Goal: Manage account settings

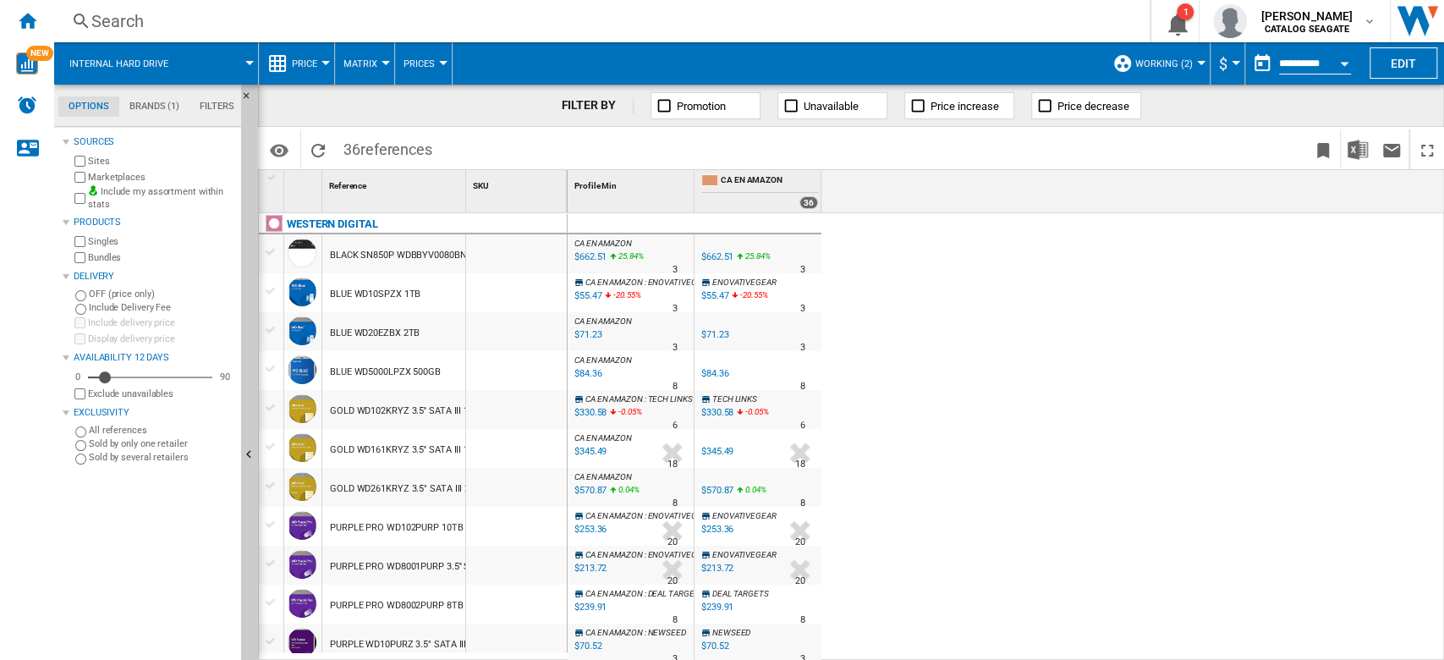
click at [1197, 64] on div at bounding box center [1201, 63] width 8 height 4
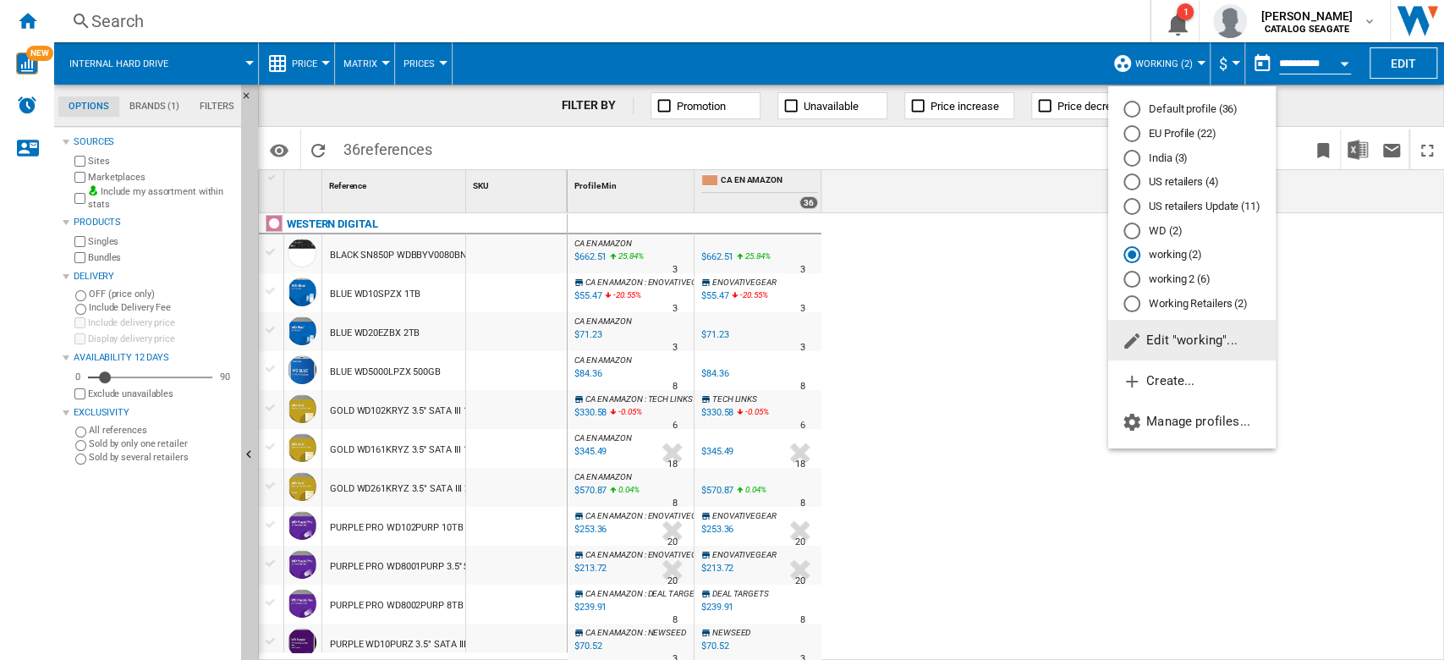
click at [1208, 339] on span "Edit "working"..." at bounding box center [1180, 340] width 116 height 15
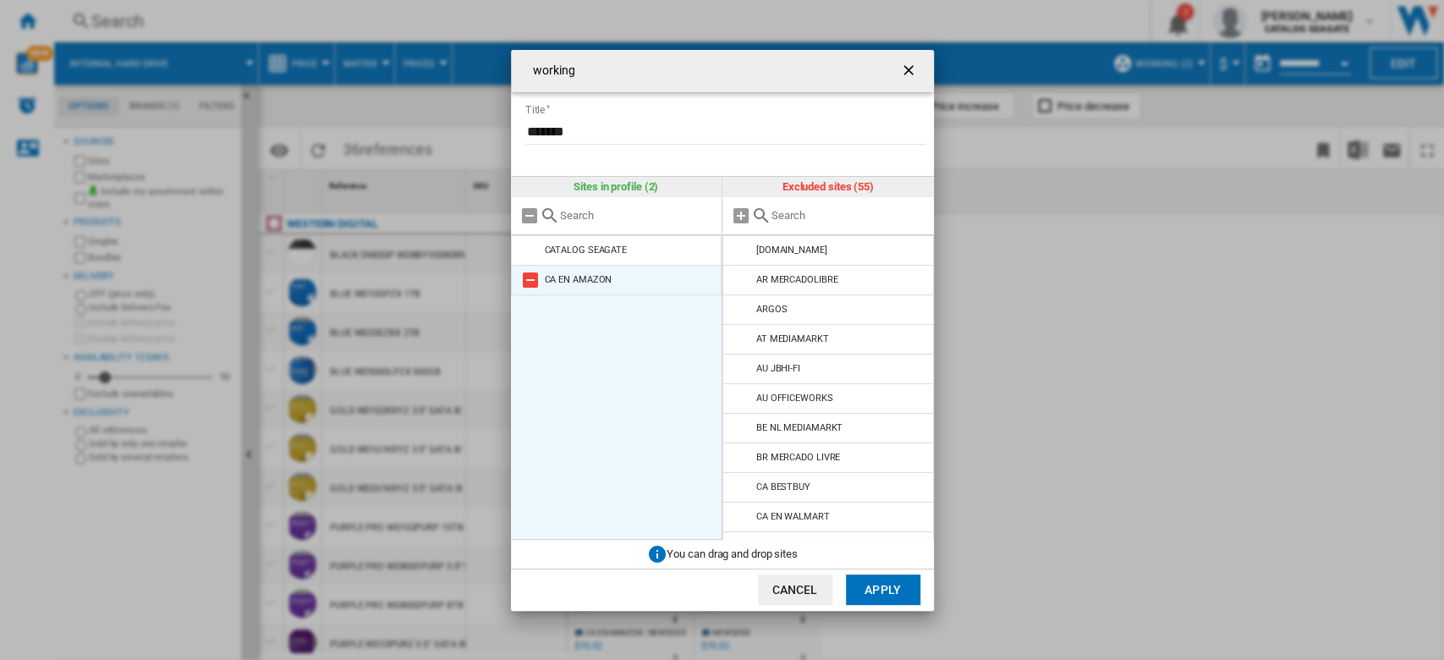
click at [532, 279] on md-icon at bounding box center [530, 280] width 20 height 20
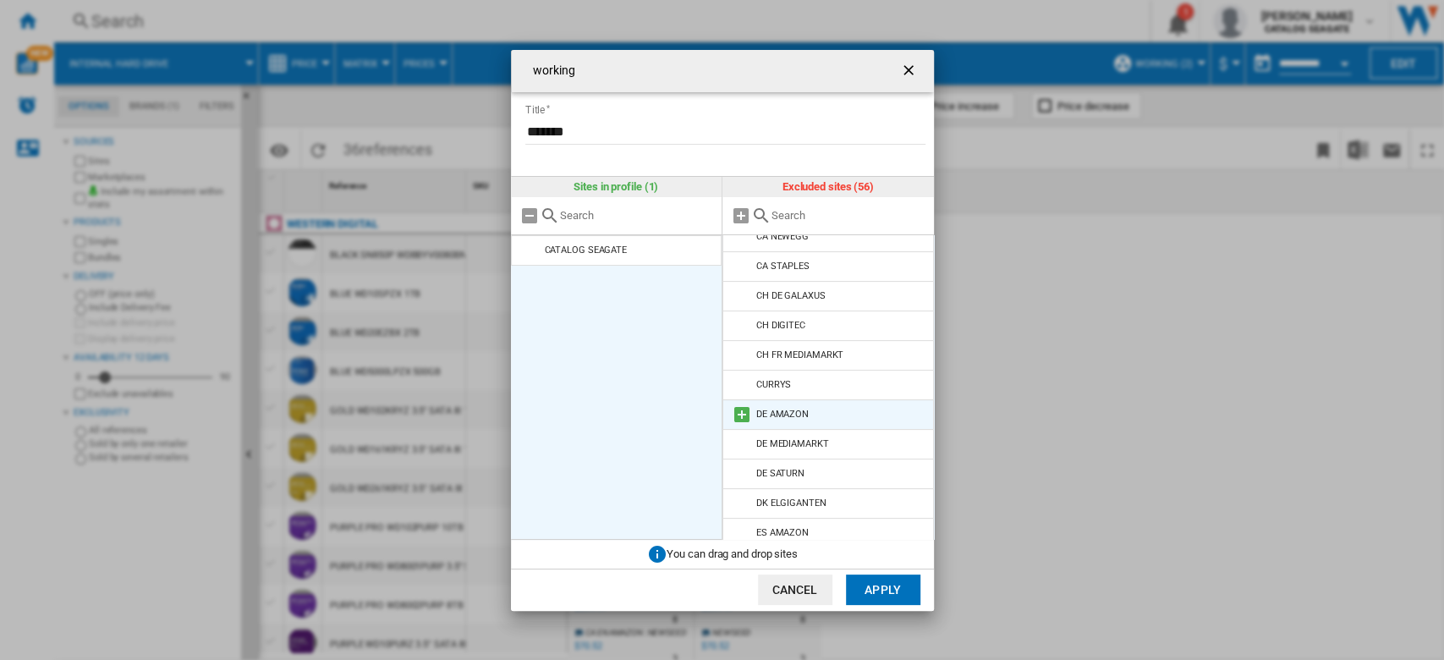
click at [745, 411] on md-icon at bounding box center [742, 414] width 20 height 20
click at [880, 580] on button "Apply" at bounding box center [883, 590] width 74 height 30
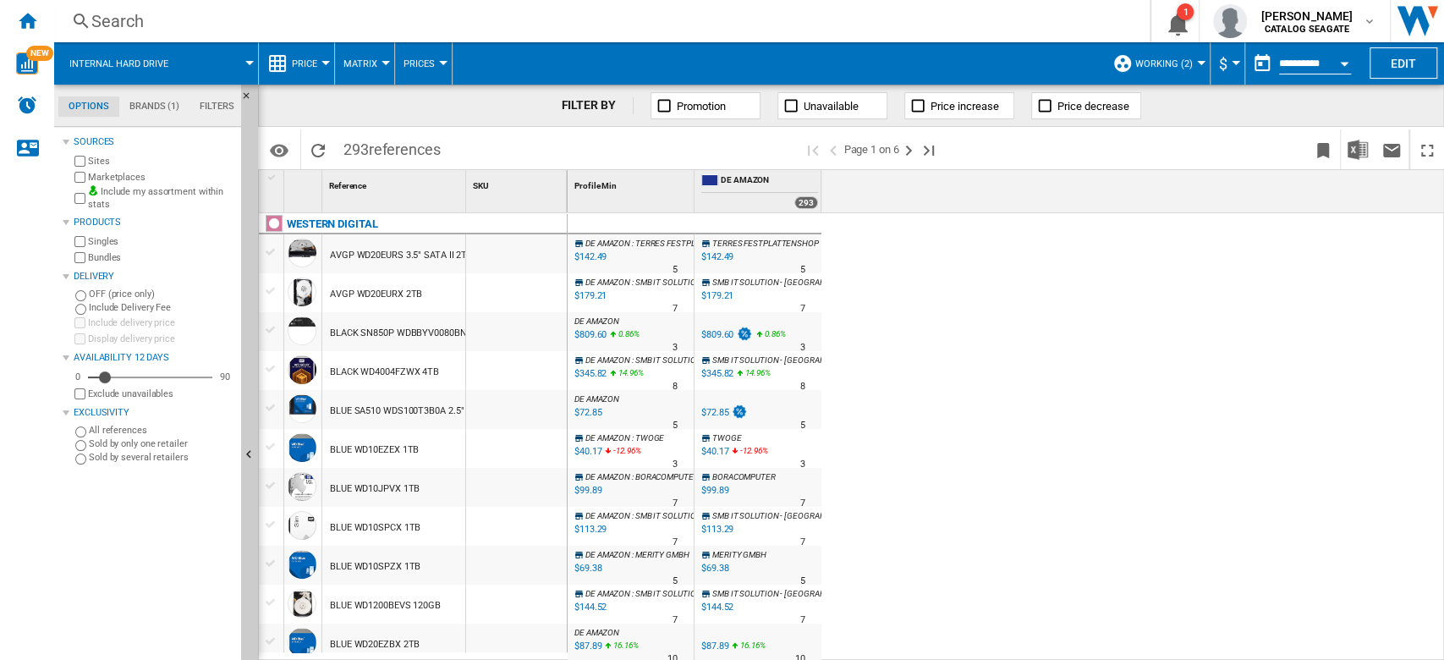
click at [119, 177] on label "Marketplaces" at bounding box center [161, 177] width 146 height 13
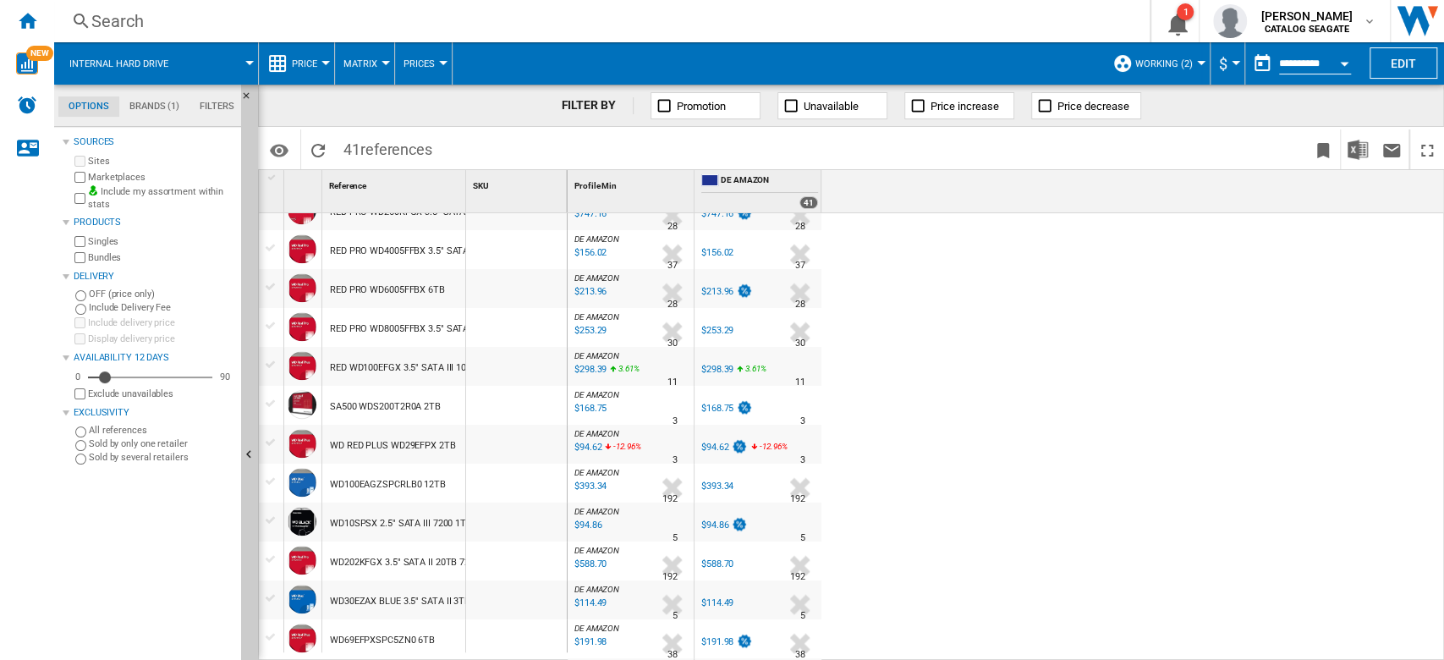
scroll to position [1173, 0]
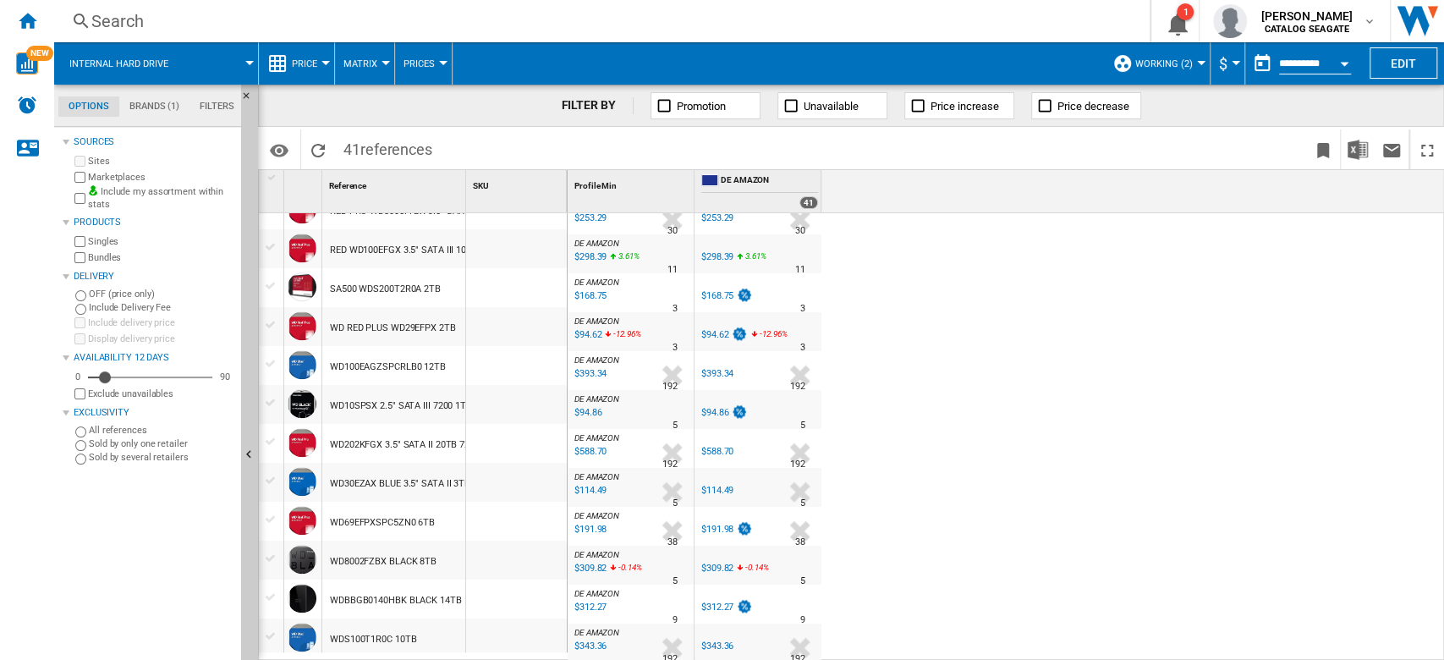
click at [129, 178] on label "Marketplaces" at bounding box center [161, 177] width 146 height 13
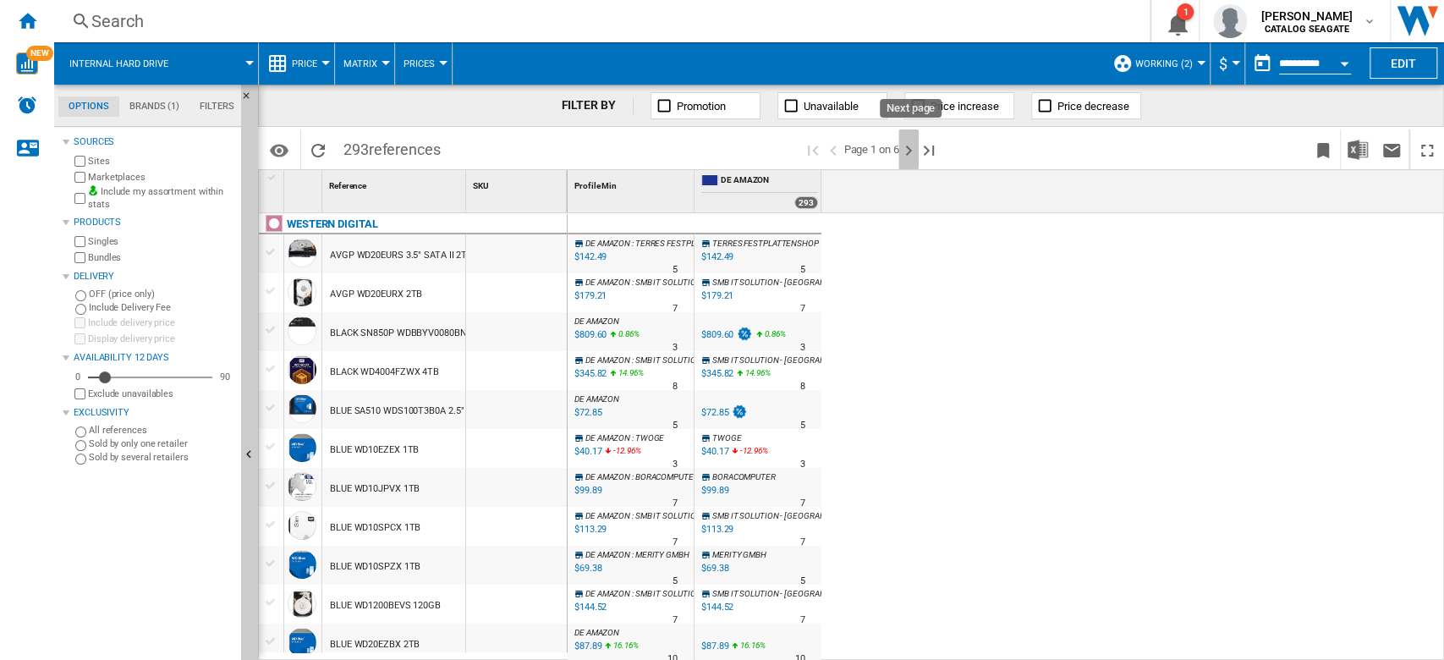
click at [906, 152] on ng-md-icon "Next page" at bounding box center [909, 150] width 20 height 20
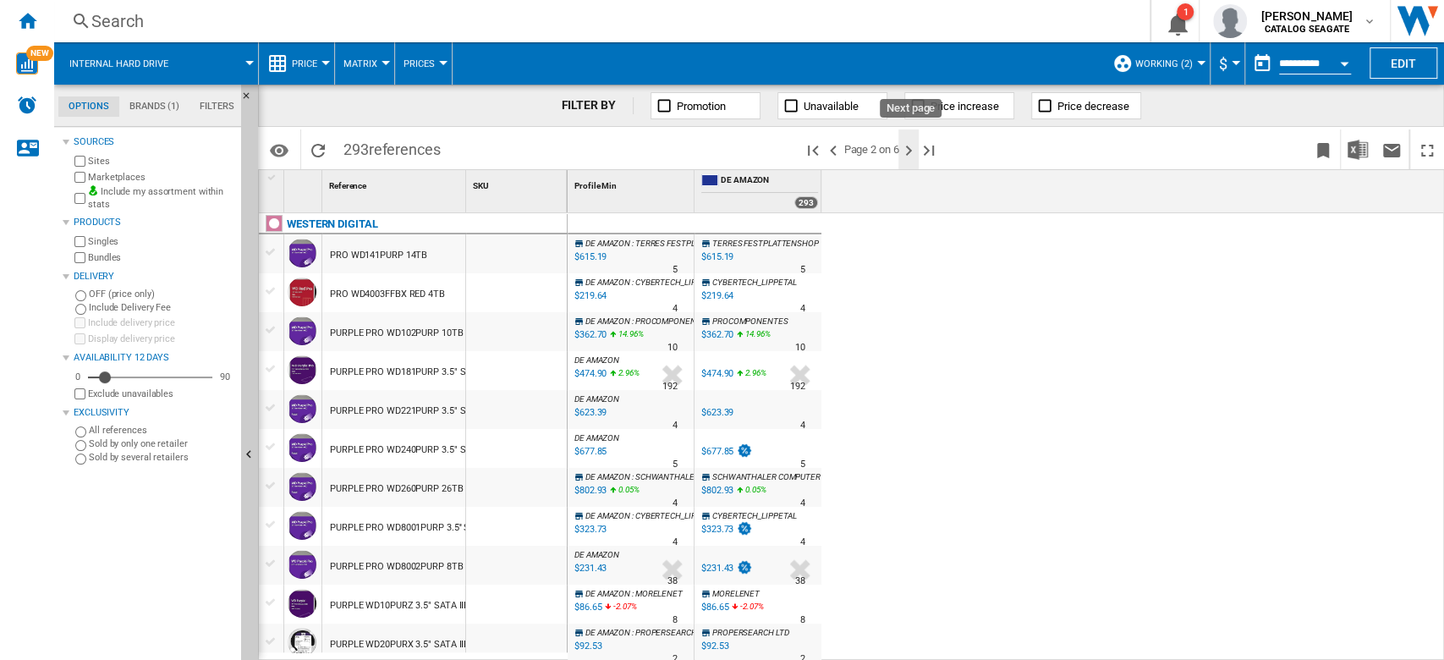
click at [913, 146] on ng-md-icon "Next page" at bounding box center [909, 150] width 20 height 20
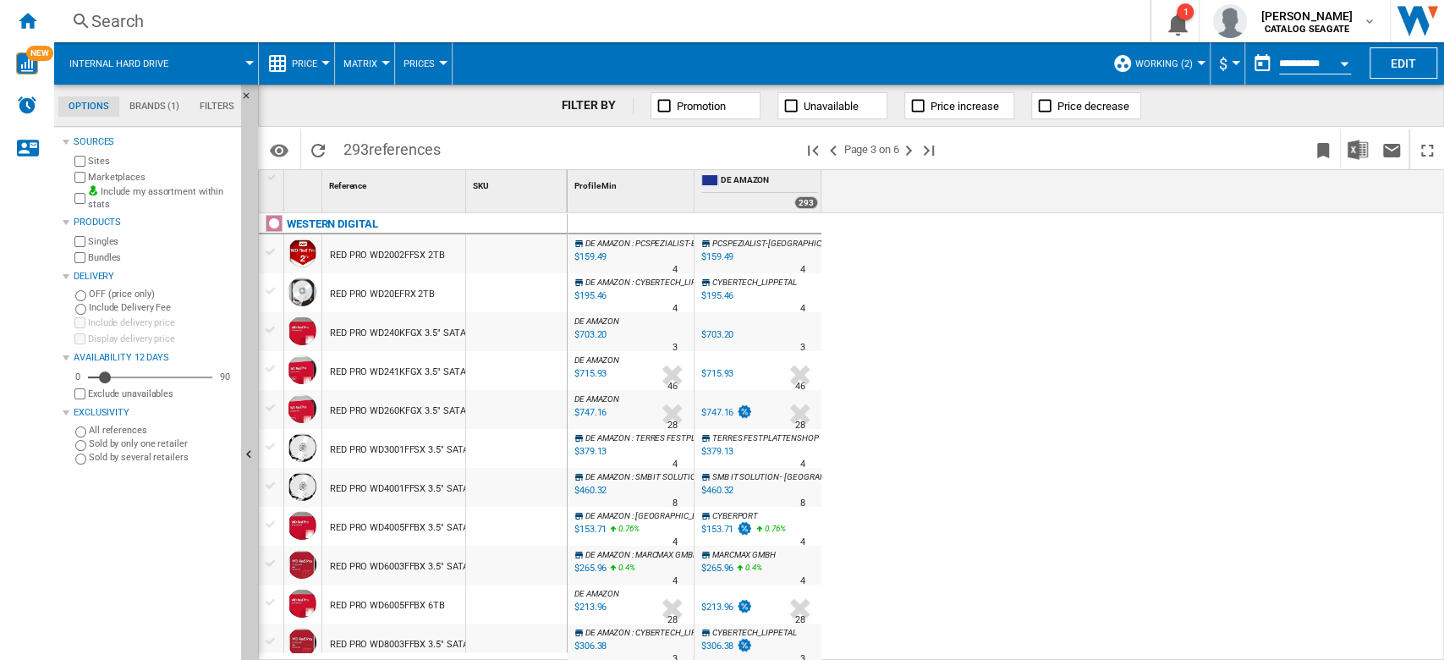
click at [1202, 55] on md-menu "working (2) Default profile (36) EU Profile (22) [GEOGRAPHIC_DATA] (3) US retai…" at bounding box center [1157, 63] width 107 height 42
click at [1191, 64] on button "working (2)" at bounding box center [1169, 63] width 66 height 42
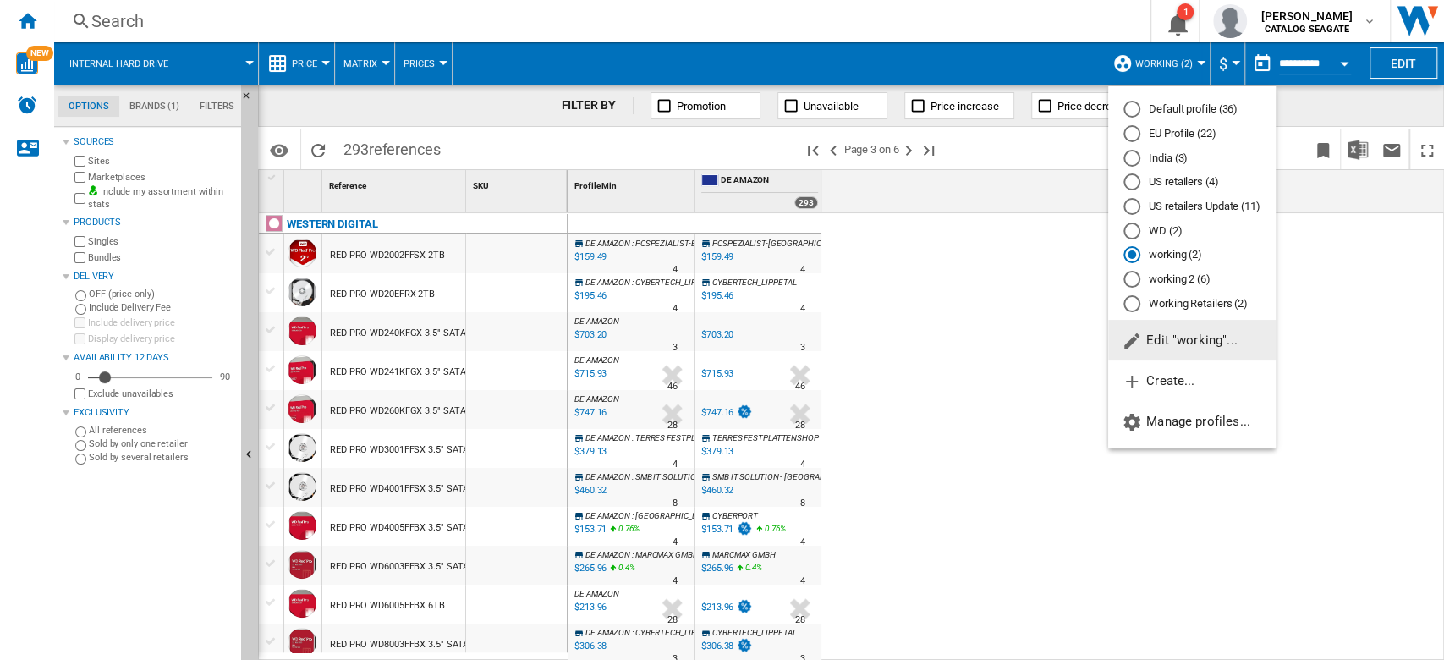
click at [1194, 338] on span "Edit "working"..." at bounding box center [1180, 340] width 116 height 15
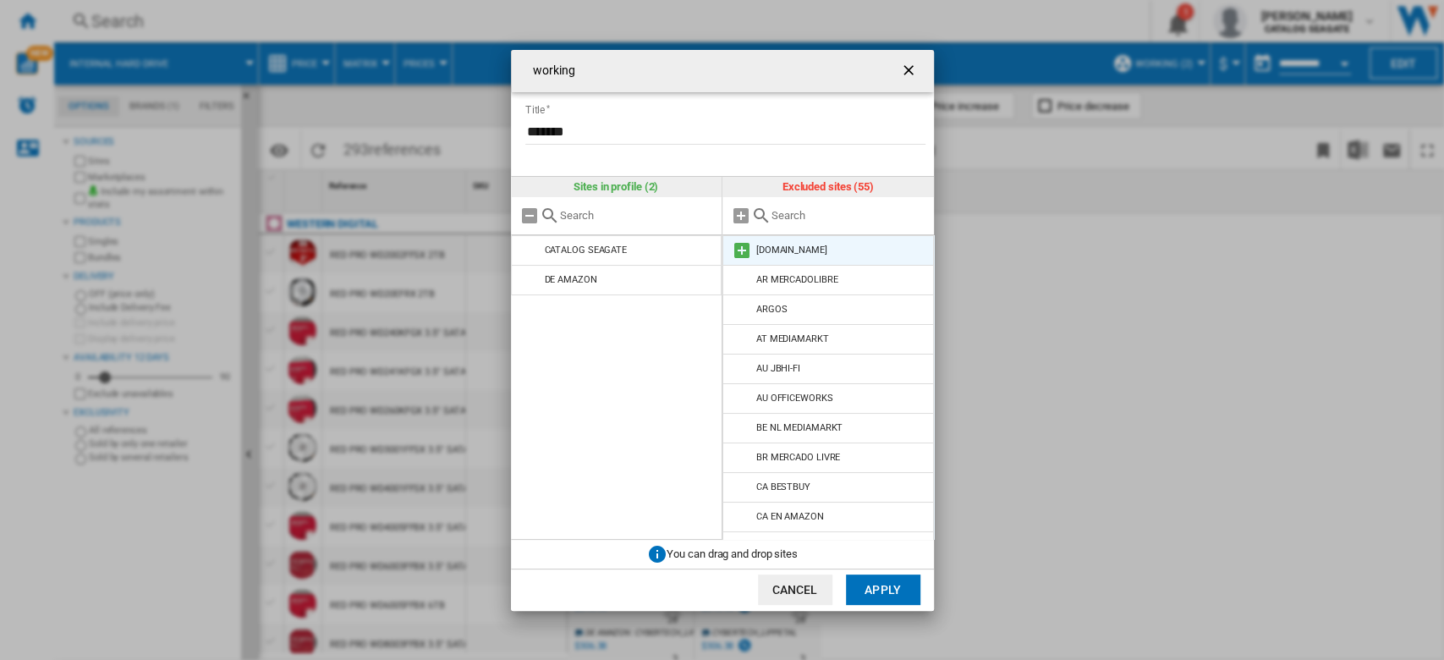
click at [738, 248] on md-icon "working Title ..." at bounding box center [742, 250] width 20 height 20
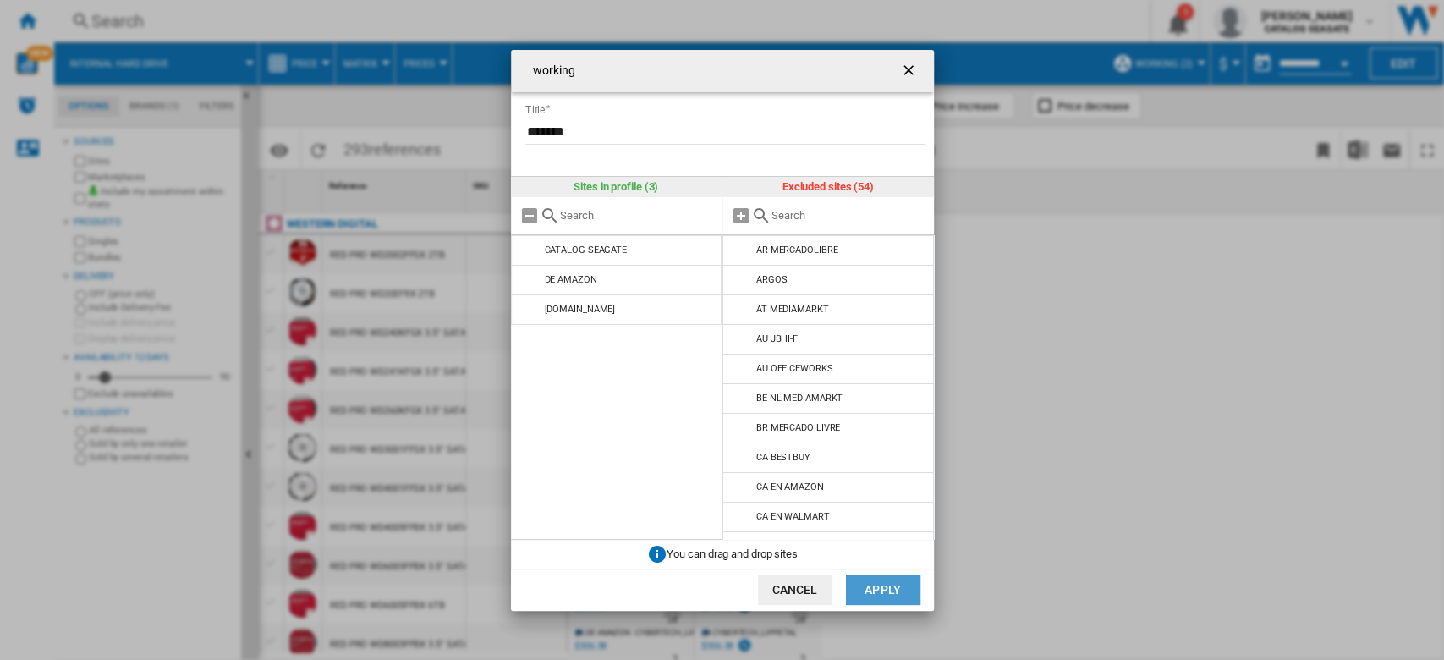
click at [889, 592] on button "Apply" at bounding box center [883, 590] width 74 height 30
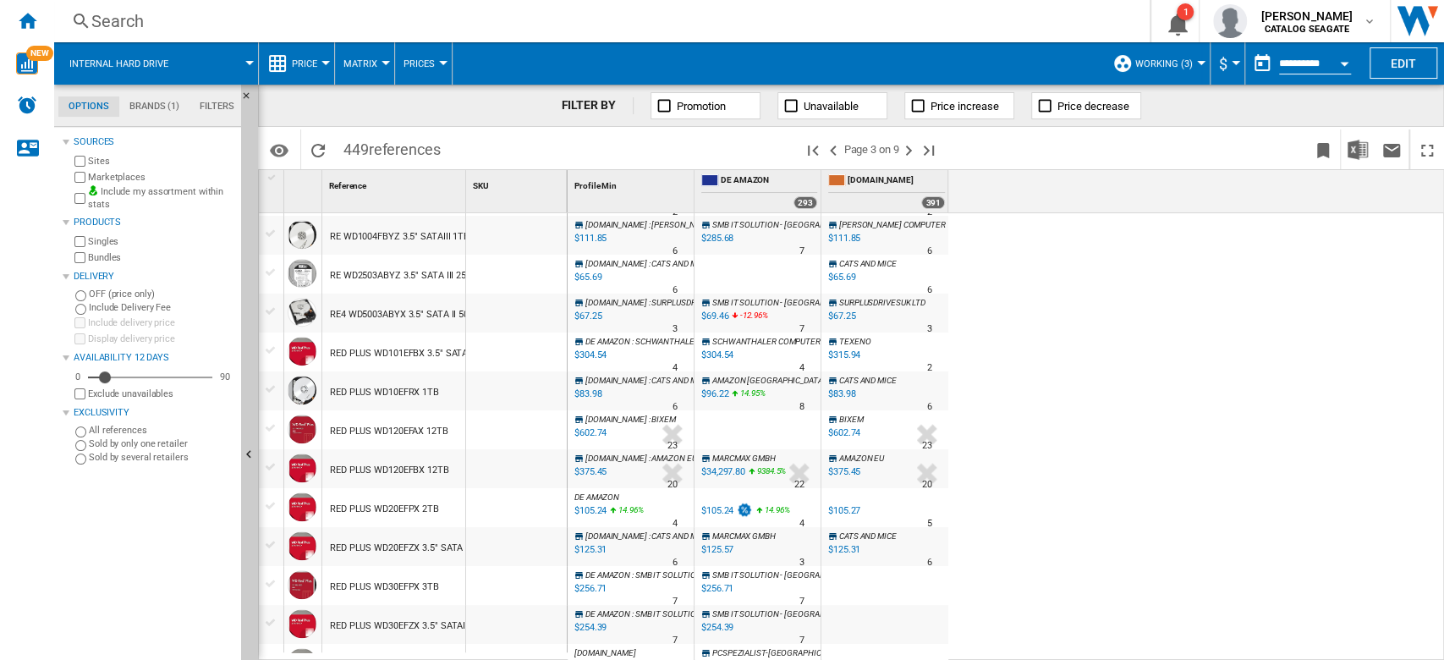
scroll to position [677, 0]
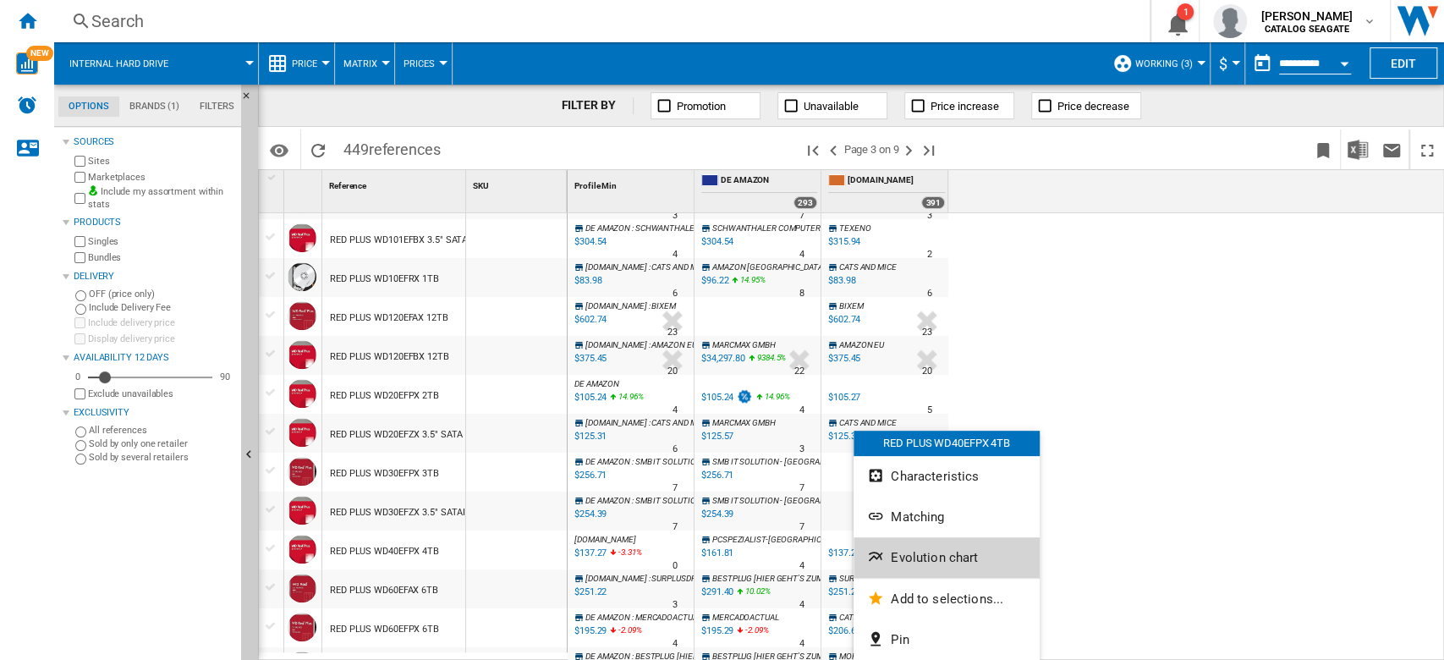
click at [969, 562] on span "Evolution chart" at bounding box center [934, 557] width 87 height 15
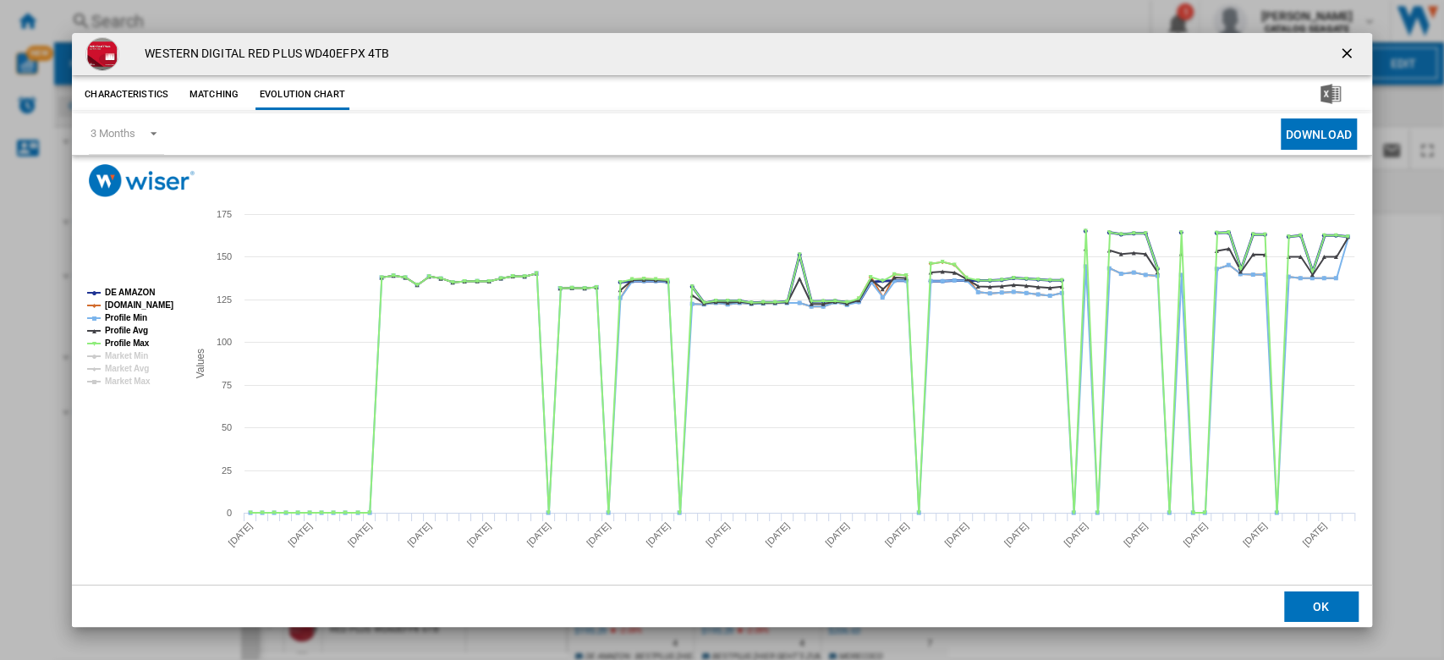
click at [136, 288] on tspan "DE AMAZON" at bounding box center [130, 292] width 50 height 9
click at [135, 326] on tspan "Profile Avg" at bounding box center [126, 330] width 43 height 9
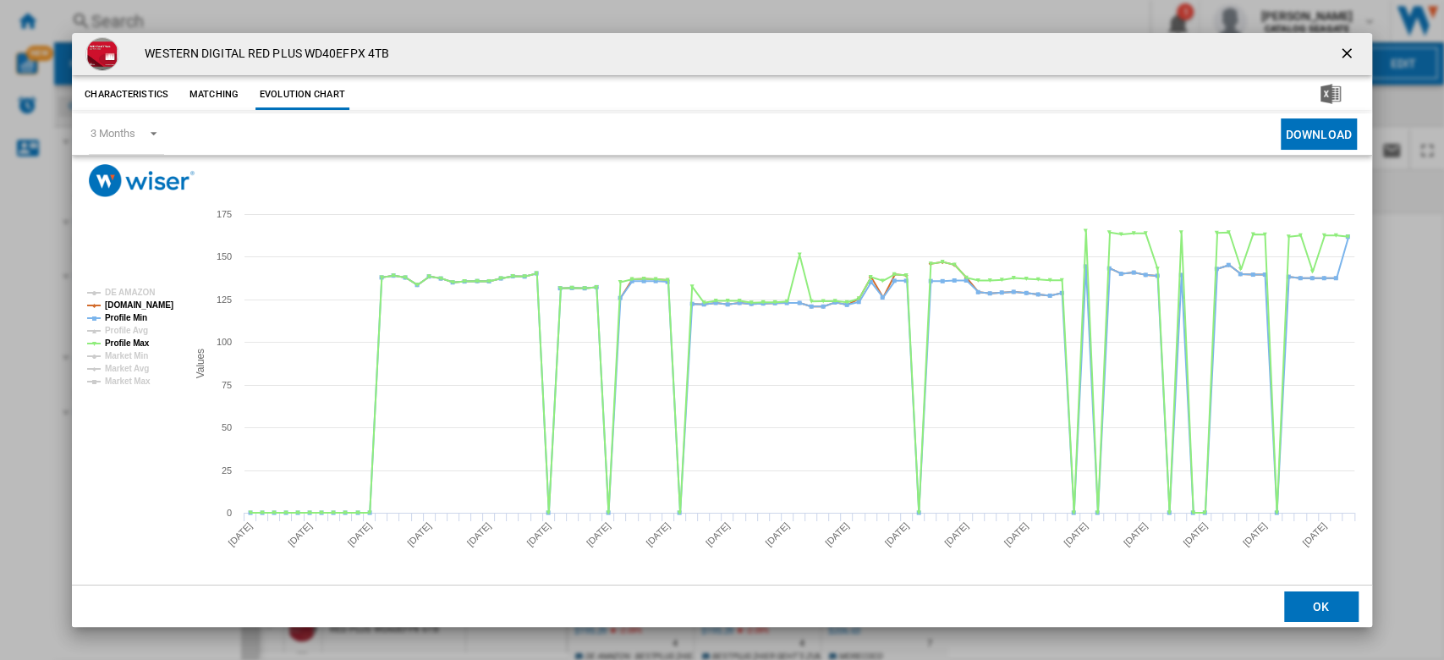
click at [130, 334] on tspan "Profile Avg" at bounding box center [126, 330] width 43 height 9
click at [132, 321] on tspan "Profile Min" at bounding box center [126, 317] width 42 height 9
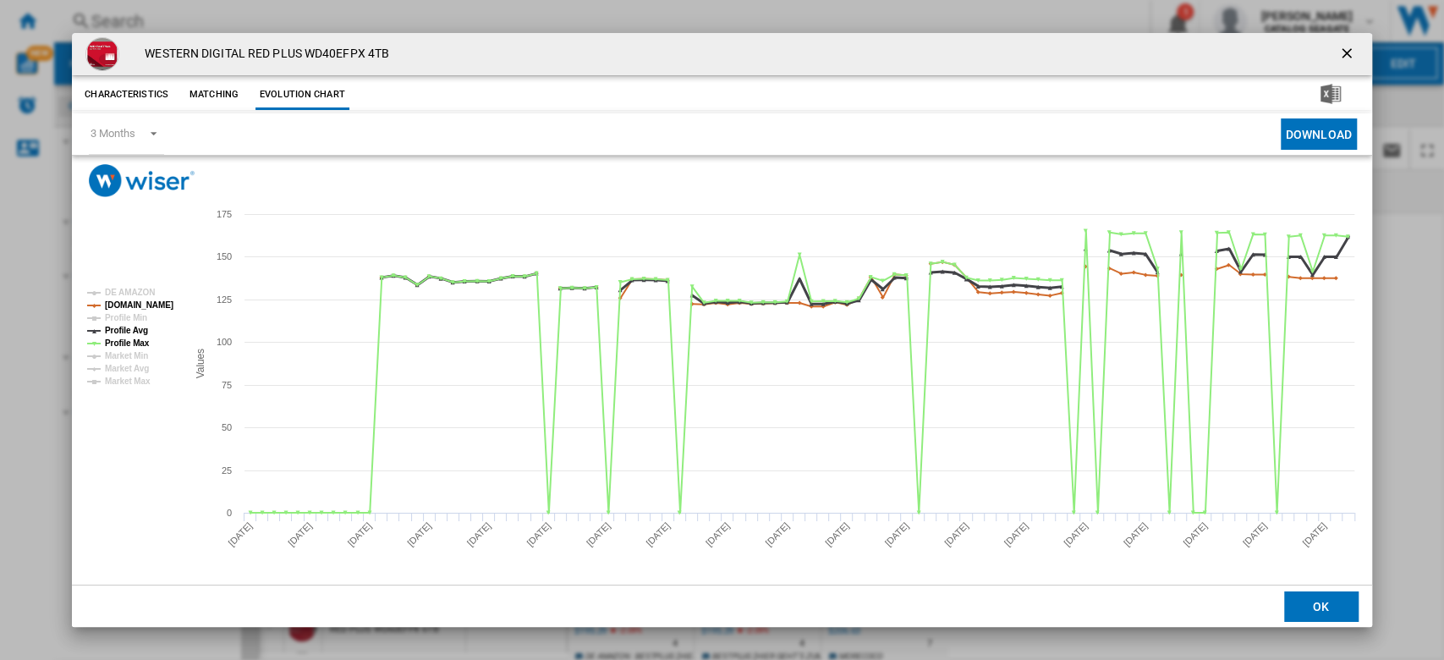
click at [135, 332] on tspan "Profile Avg" at bounding box center [126, 330] width 43 height 9
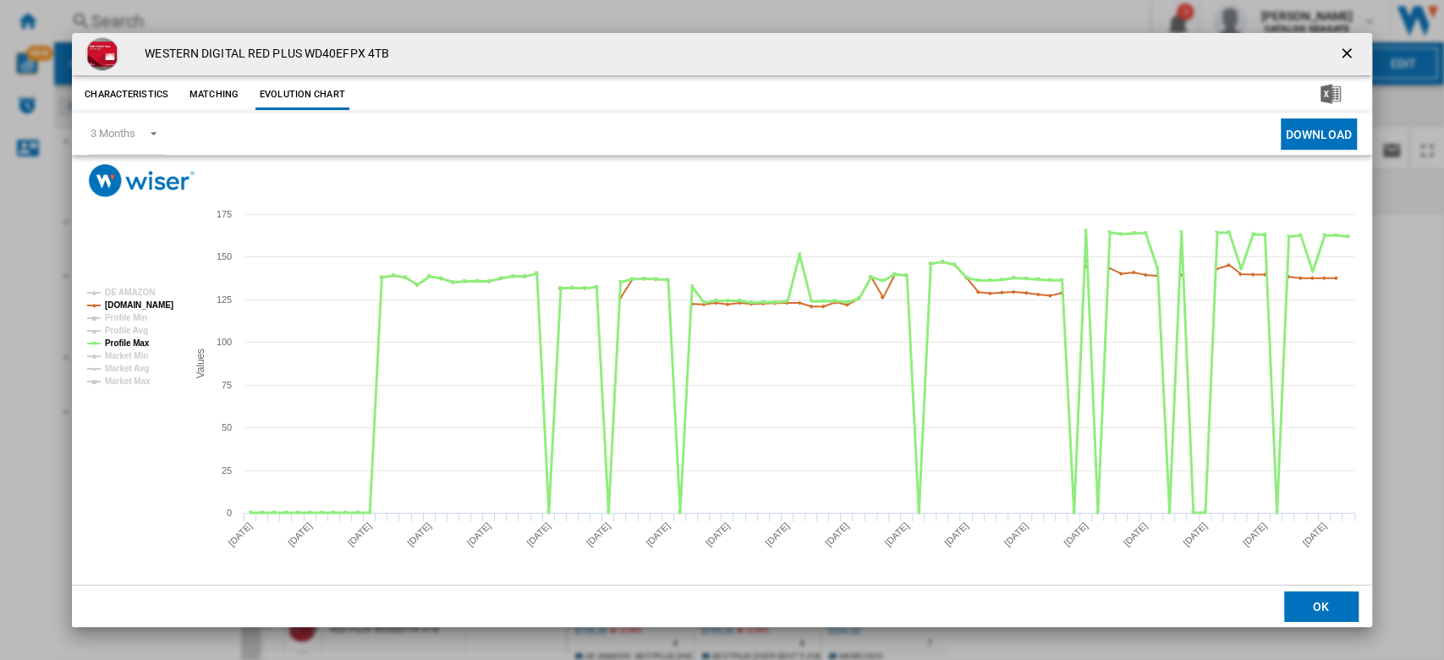
click at [135, 348] on tspan "Profile Max" at bounding box center [127, 342] width 45 height 9
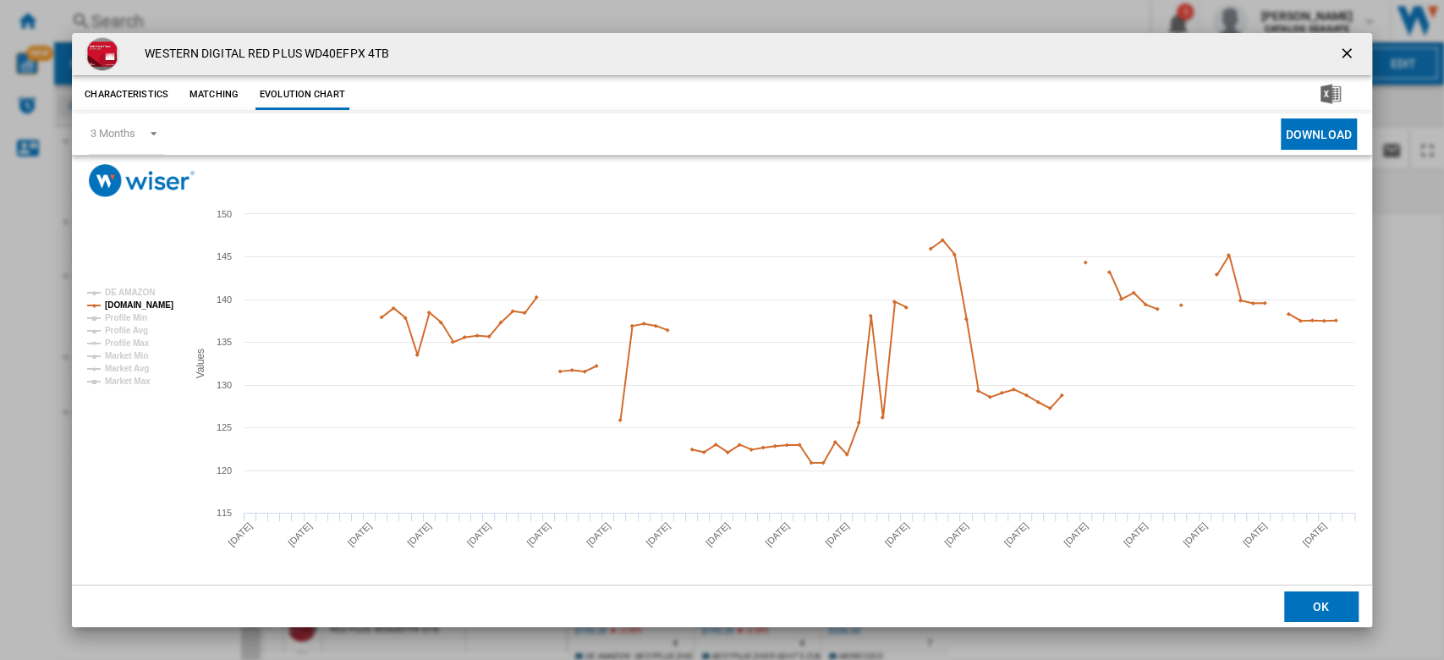
click at [1347, 58] on ng-md-icon "getI18NText('BUTTONS.CLOSE_DIALOG')" at bounding box center [1349, 55] width 20 height 20
